Goal: Check status: Check status

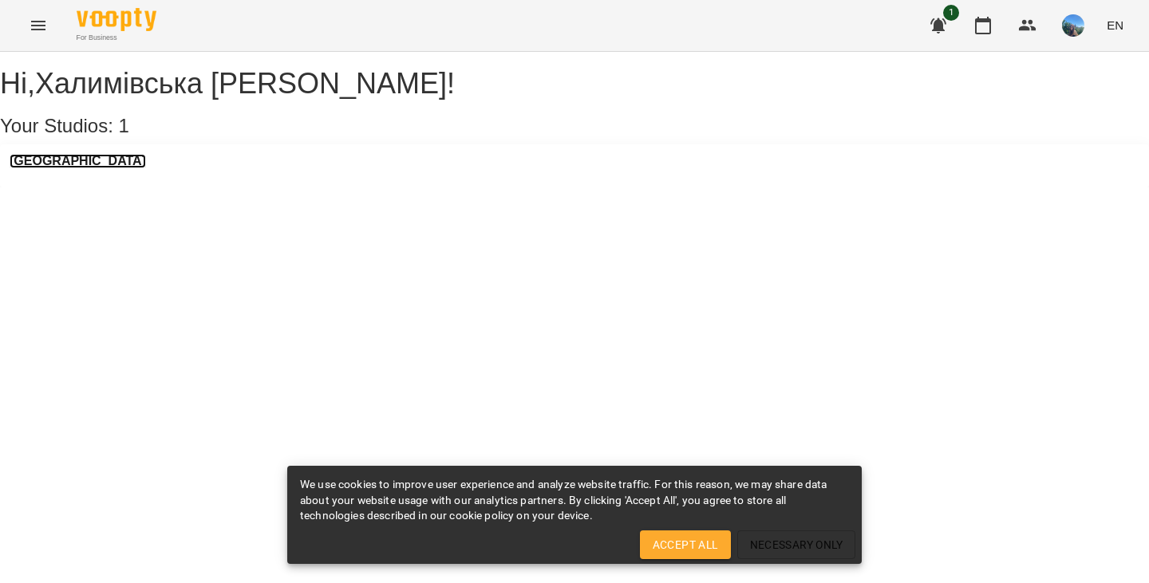
click at [128, 168] on h3 "[GEOGRAPHIC_DATA]" at bounding box center [78, 161] width 136 height 14
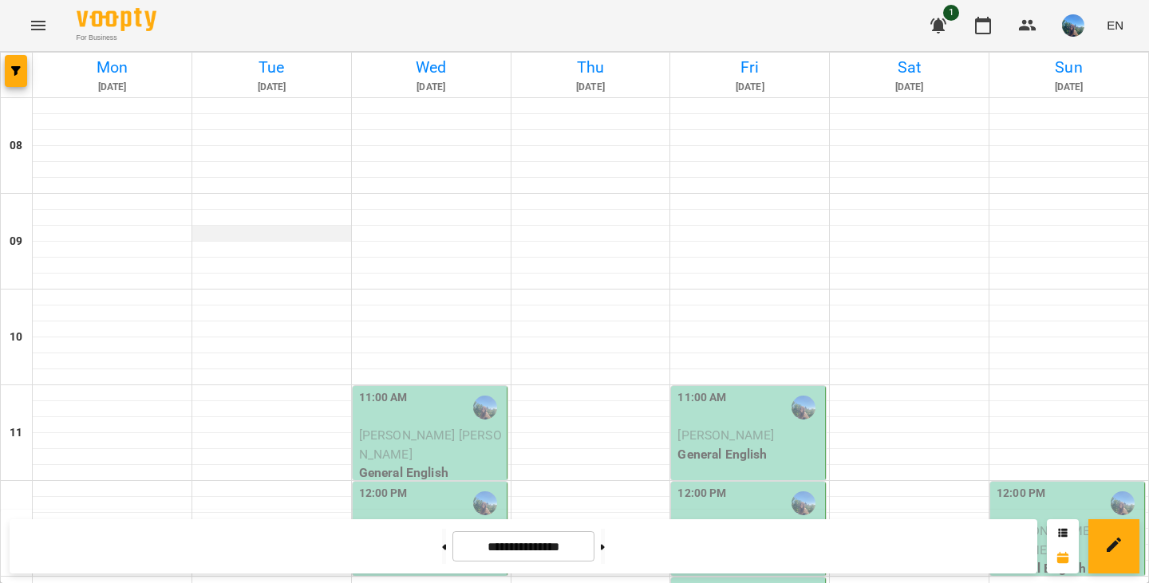
scroll to position [1023, 0]
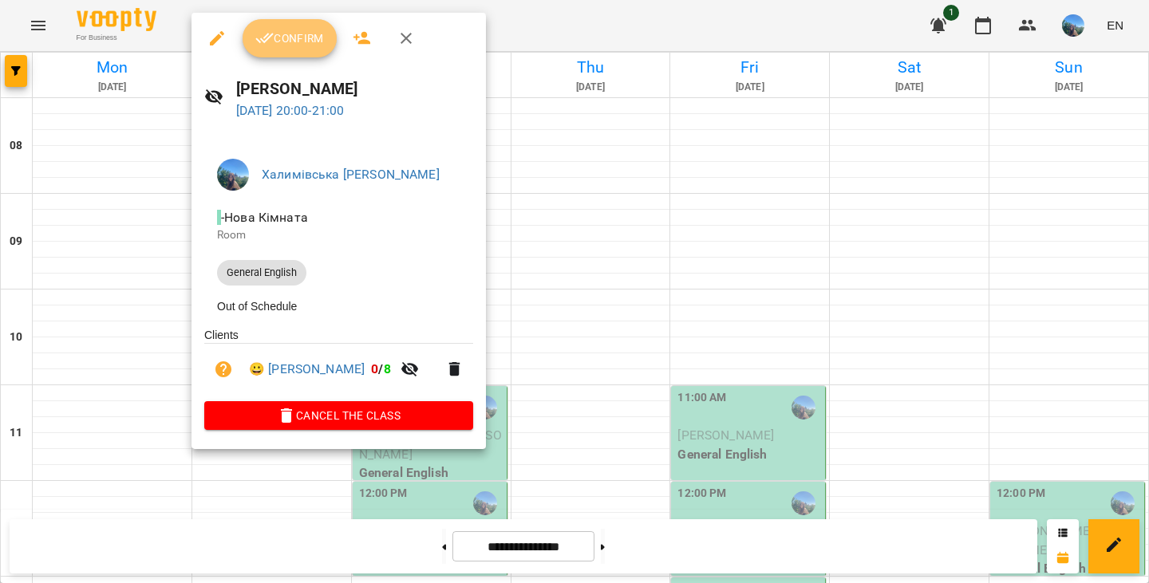
click at [308, 52] on button "Confirm" at bounding box center [290, 38] width 94 height 38
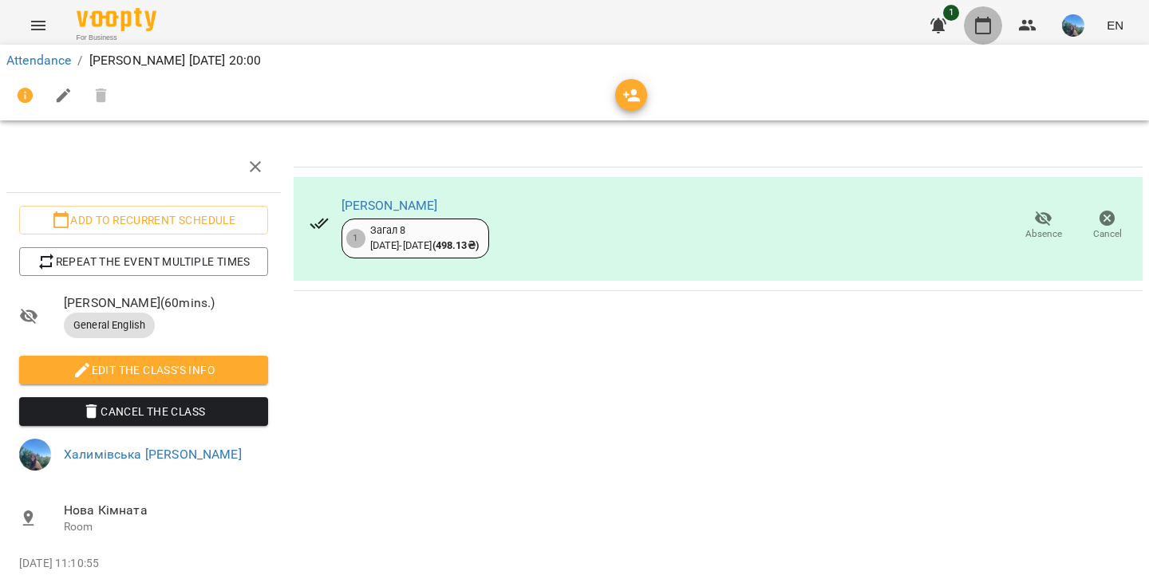
click at [990, 37] on button "button" at bounding box center [983, 25] width 38 height 38
